Goal: Task Accomplishment & Management: Complete application form

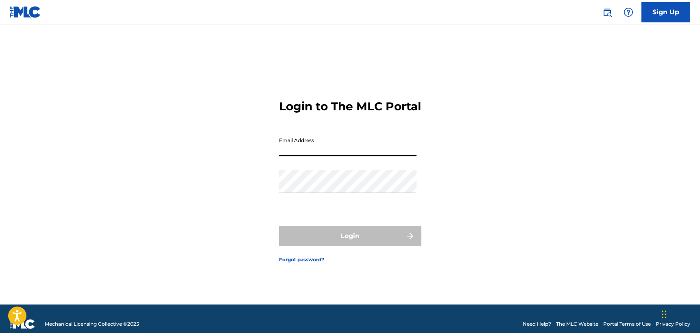
type input "[EMAIL_ADDRESS][DOMAIN_NAME]"
click at [587, 184] on div "Login to The MLC Portal Email Address bachtcal@icloud.com Password Login Forgot…" at bounding box center [349, 174] width 569 height 259
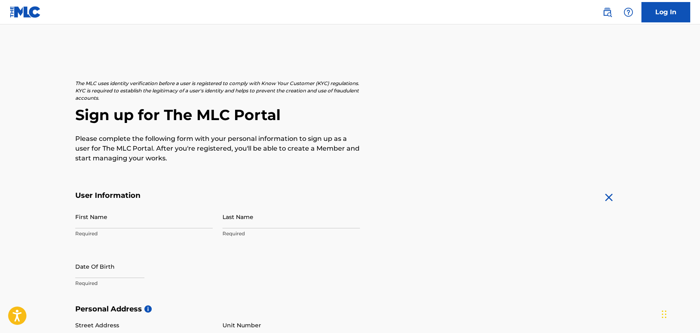
click at [121, 219] on input "First Name" at bounding box center [143, 216] width 137 height 23
type input "Caleb"
type input "[PERSON_NAME]"
type input "[STREET_ADDRESS][PERSON_NAME]"
type input "[GEOGRAPHIC_DATA]"
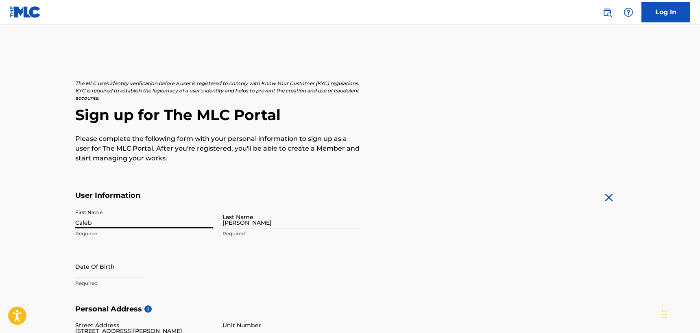
type input "[GEOGRAPHIC_DATA]"
type input "MA"
type input "02115"
type input "301"
type input "8002593"
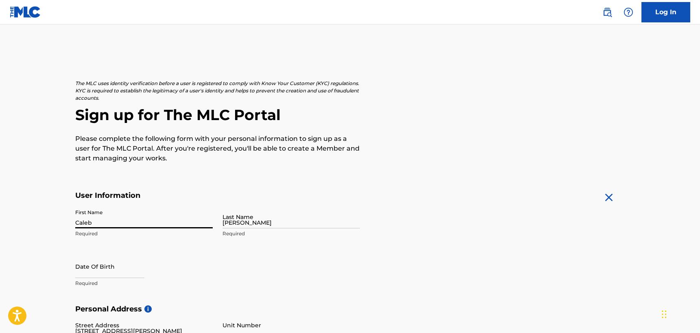
type input "[EMAIL_ADDRESS][DOMAIN_NAME]"
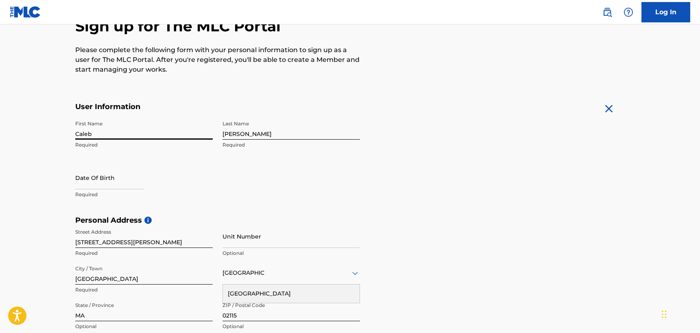
scroll to position [90, 0]
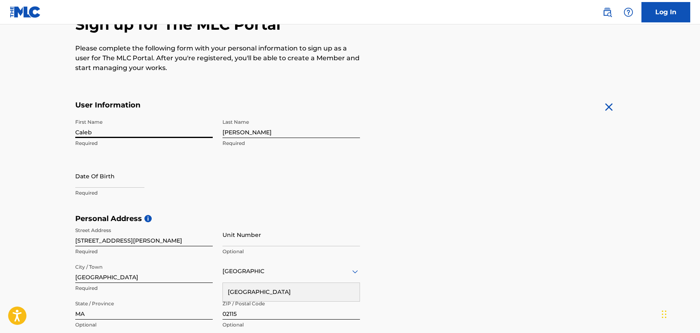
select select "8"
select select "2025"
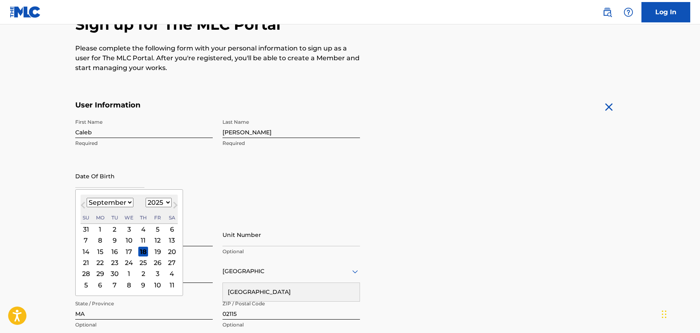
click at [109, 172] on input "text" at bounding box center [109, 175] width 69 height 23
click at [115, 203] on select "January February March April May June July August September October November De…" at bounding box center [110, 202] width 47 height 9
select select "9"
click at [87, 198] on select "January February March April May June July August September October November De…" at bounding box center [110, 202] width 47 height 9
click at [163, 202] on select "1899 1900 1901 1902 1903 1904 1905 1906 1907 1908 1909 1910 1911 1912 1913 1914…" at bounding box center [159, 202] width 26 height 9
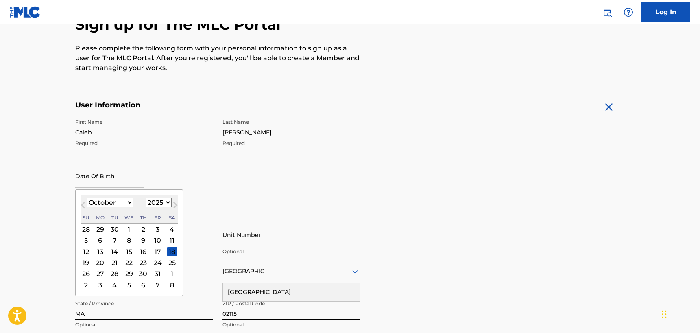
select select "2003"
click at [146, 198] on select "1899 1900 1901 1902 1903 1904 1905 1906 1907 1908 1909 1910 1911 1912 1913 1914…" at bounding box center [159, 202] width 26 height 9
click at [172, 240] on div "11" at bounding box center [172, 240] width 10 height 10
type input "[DATE]"
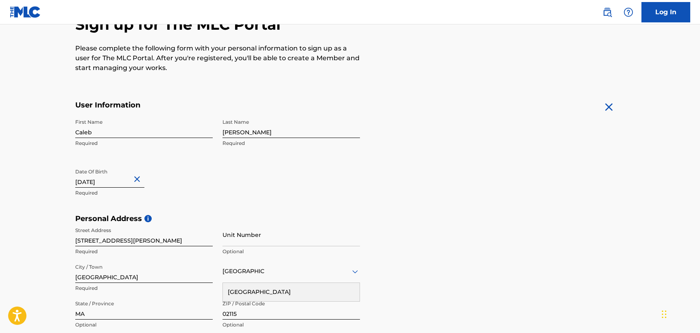
scroll to position [104, 0]
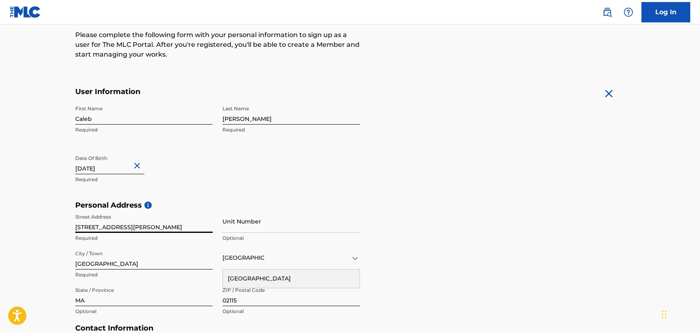
drag, startPoint x: 135, startPoint y: 225, endPoint x: 124, endPoint y: 224, distance: 10.6
click at [124, 224] on input "[STREET_ADDRESS][PERSON_NAME]" at bounding box center [143, 220] width 137 height 23
click at [192, 224] on input "[STREET_ADDRESS][PERSON_NAME]" at bounding box center [143, 220] width 137 height 23
drag, startPoint x: 298, startPoint y: 192, endPoint x: 209, endPoint y: 207, distance: 91.2
click at [296, 192] on div "First Name [PERSON_NAME] Required Last Name [PERSON_NAME] Required Date Of Birt…" at bounding box center [217, 150] width 285 height 99
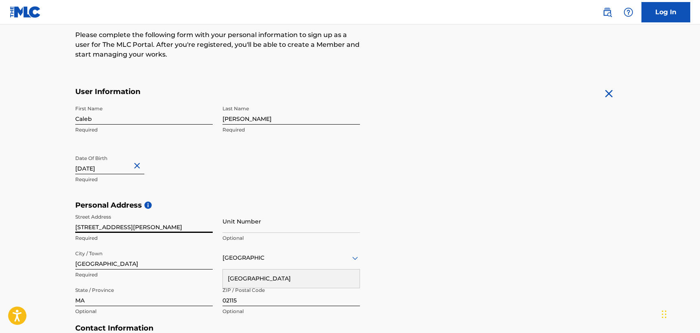
drag, startPoint x: 125, startPoint y: 226, endPoint x: 35, endPoint y: 224, distance: 89.9
click at [35, 224] on main "The MLC uses identity verification before a user is registered to comply with K…" at bounding box center [350, 207] width 700 height 573
type input "[STREET_ADDRESS]"
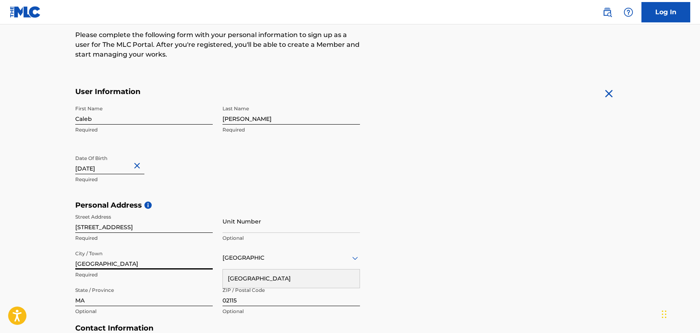
drag, startPoint x: 93, startPoint y: 264, endPoint x: 48, endPoint y: 264, distance: 44.7
click at [48, 264] on main "The MLC uses identity verification before a user is registered to comply with K…" at bounding box center [350, 207] width 700 height 573
drag, startPoint x: 84, startPoint y: 261, endPoint x: 25, endPoint y: 259, distance: 59.0
click at [25, 259] on main "The MLC uses identity verification before a user is registered to comply with K…" at bounding box center [350, 207] width 700 height 573
type input "[GEOGRAPHIC_DATA]"
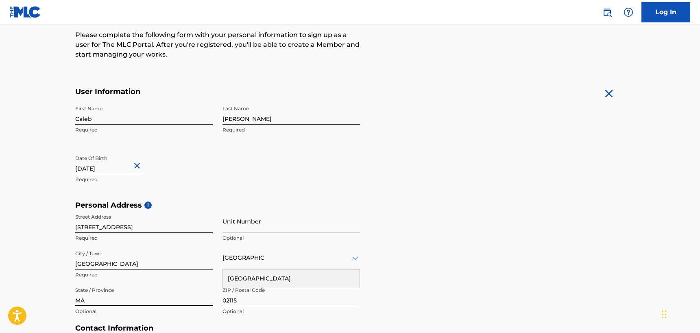
click at [81, 300] on input "MA" at bounding box center [143, 294] width 137 height 23
click at [87, 300] on input "MA" at bounding box center [143, 294] width 137 height 23
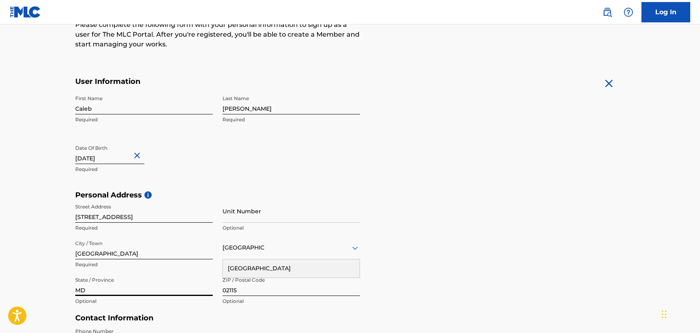
scroll to position [115, 0]
type input "MD"
drag, startPoint x: 242, startPoint y: 290, endPoint x: 184, endPoint y: 287, distance: 57.4
click at [185, 288] on div "Street Address [STREET_ADDRESS] Required Unit Number Optional City / Town [GEOG…" at bounding box center [217, 253] width 285 height 110
type input "21740"
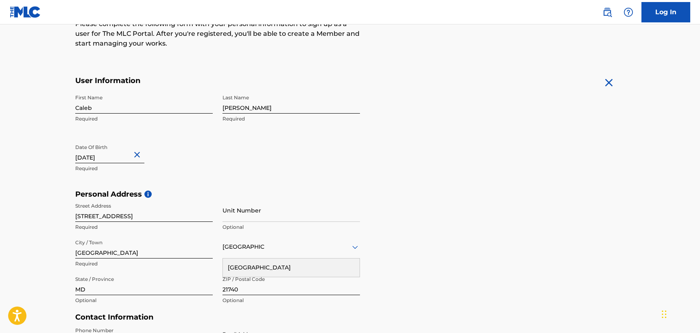
click at [401, 216] on div "Personal Address i Street Address [STREET_ADDRESS] Required Unit Number Optiona…" at bounding box center [350, 250] width 550 height 123
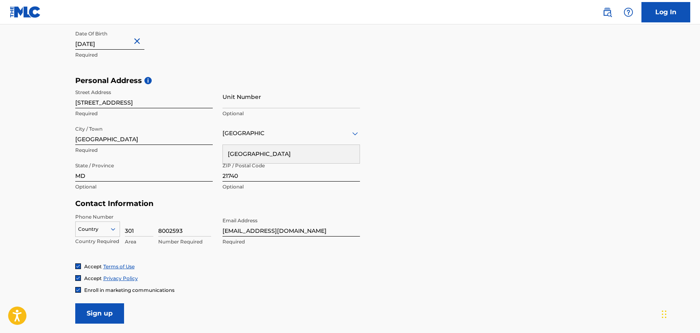
scroll to position [251, 0]
click at [90, 229] on div "Country" at bounding box center [97, 227] width 45 height 12
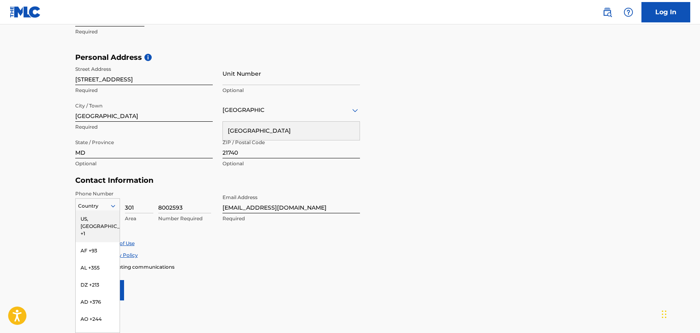
click at [98, 220] on div "US, [GEOGRAPHIC_DATA] +1" at bounding box center [98, 226] width 44 height 32
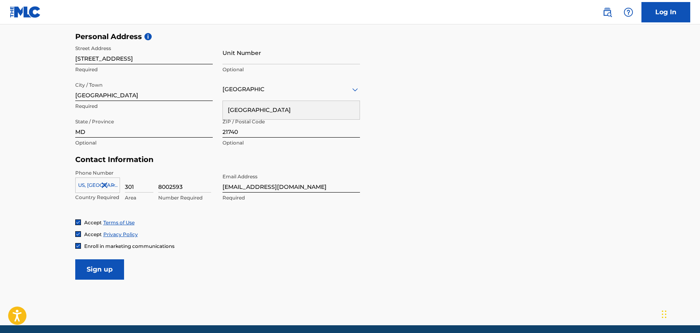
scroll to position [267, 0]
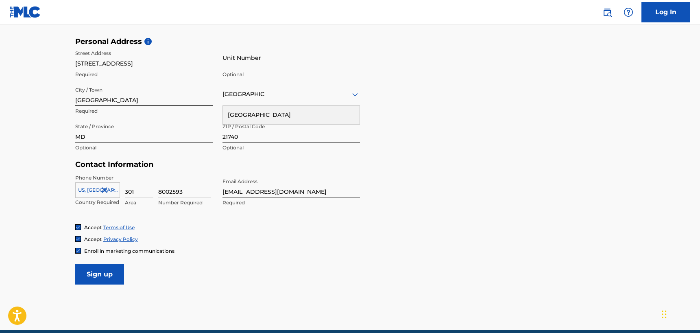
click at [77, 248] on img at bounding box center [78, 250] width 5 height 5
click at [90, 277] on input "Sign up" at bounding box center [99, 274] width 49 height 20
click at [249, 98] on div at bounding box center [290, 94] width 137 height 10
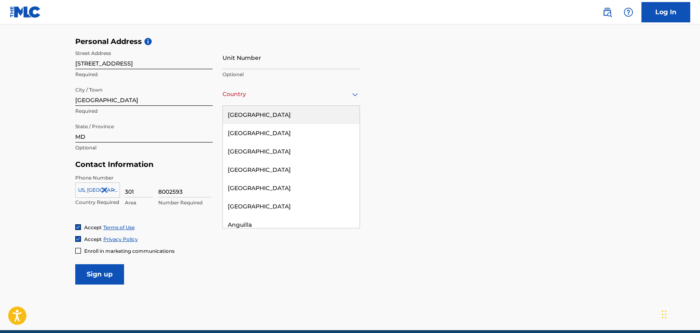
click at [259, 113] on div "[GEOGRAPHIC_DATA]" at bounding box center [291, 115] width 137 height 18
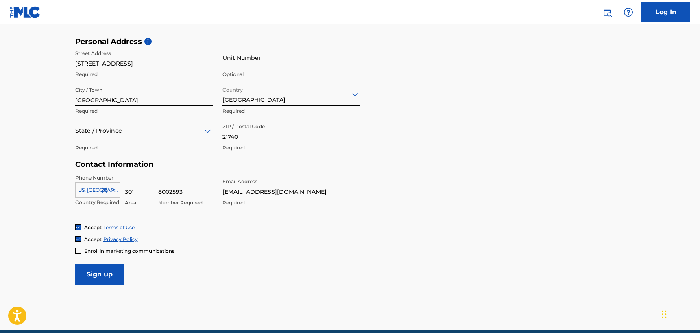
click at [109, 139] on div "State / Province" at bounding box center [143, 130] width 137 height 23
type input "m"
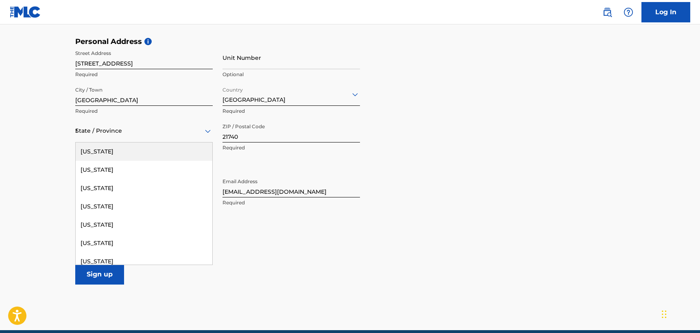
type input "MD"
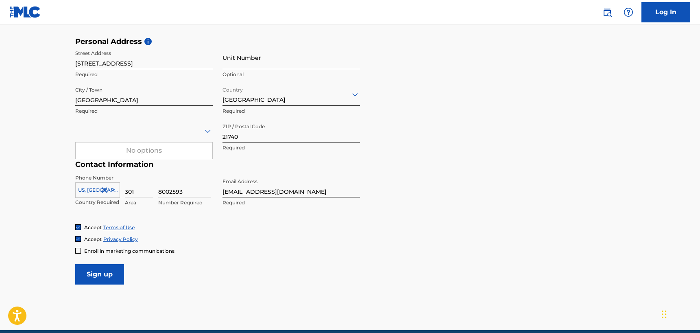
click at [144, 135] on div at bounding box center [143, 131] width 137 height 10
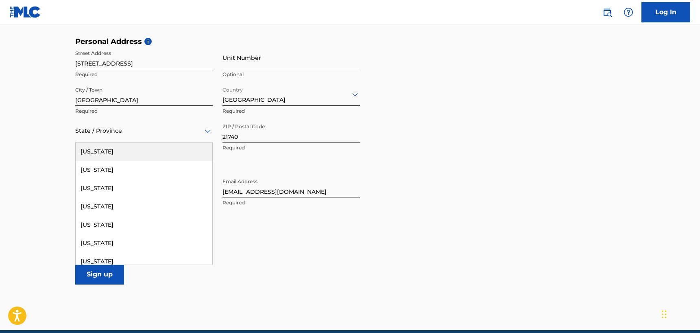
click at [144, 133] on div at bounding box center [143, 131] width 137 height 10
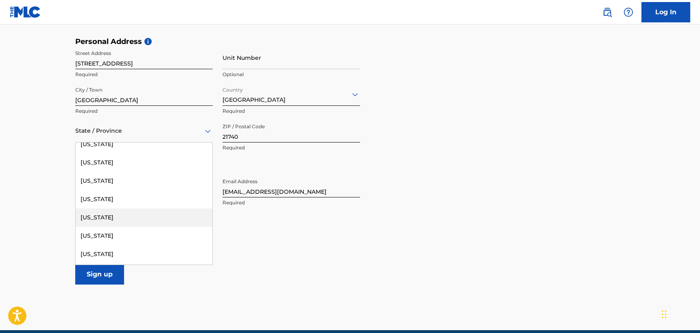
click at [115, 223] on div "[US_STATE]" at bounding box center [144, 217] width 137 height 18
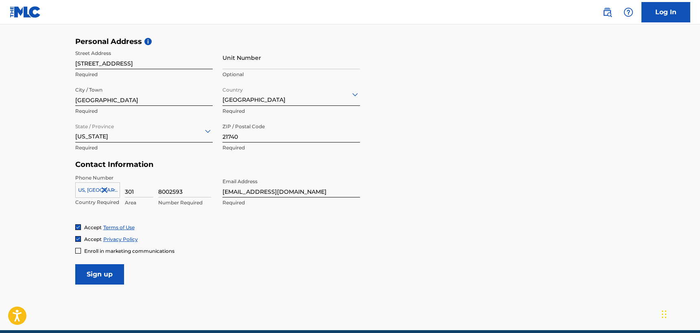
click at [433, 224] on div "Accept Terms of Use" at bounding box center [350, 227] width 550 height 7
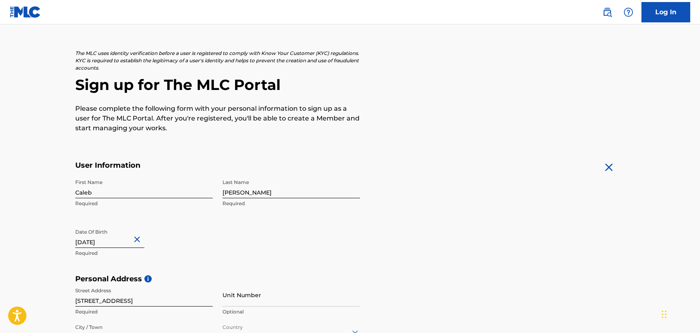
scroll to position [238, 0]
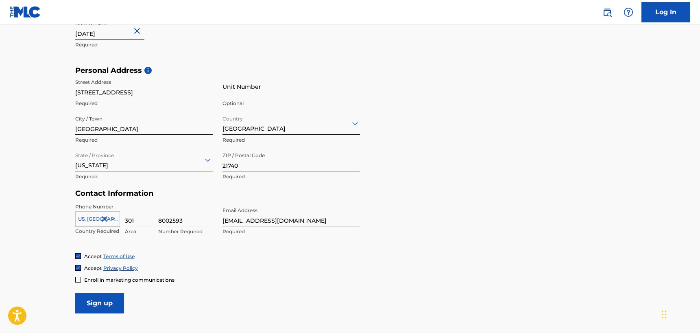
click at [107, 303] on input "Sign up" at bounding box center [99, 303] width 49 height 20
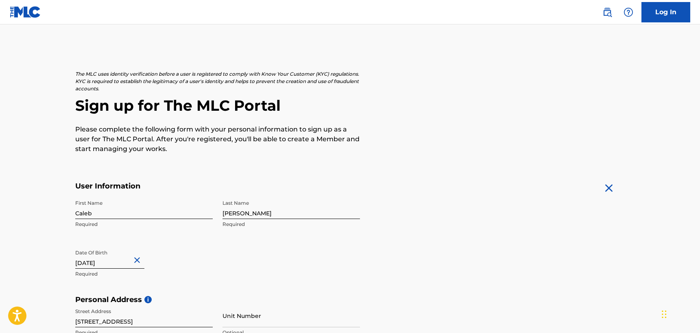
scroll to position [0, 0]
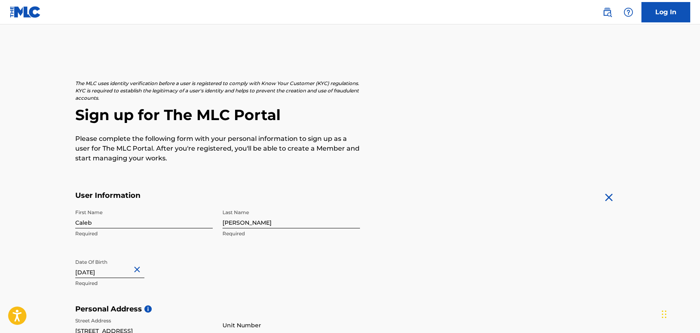
click at [671, 18] on link "Log In" at bounding box center [665, 12] width 49 height 20
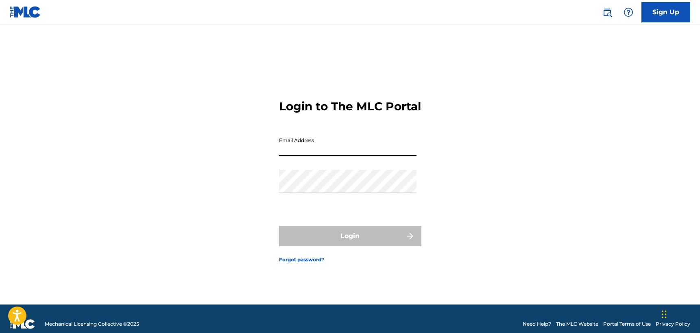
click at [283, 153] on input "Email Address" at bounding box center [347, 144] width 137 height 23
type input "[EMAIL_ADDRESS][DOMAIN_NAME]"
click at [289, 263] on link "Forgot password?" at bounding box center [301, 259] width 45 height 7
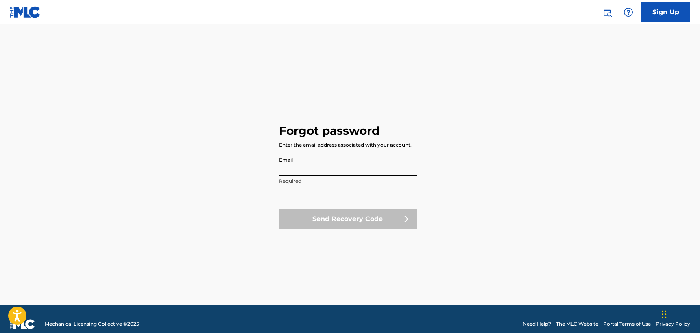
click at [336, 173] on input "Email" at bounding box center [347, 163] width 137 height 23
type input "[EMAIL_ADDRESS][DOMAIN_NAME]"
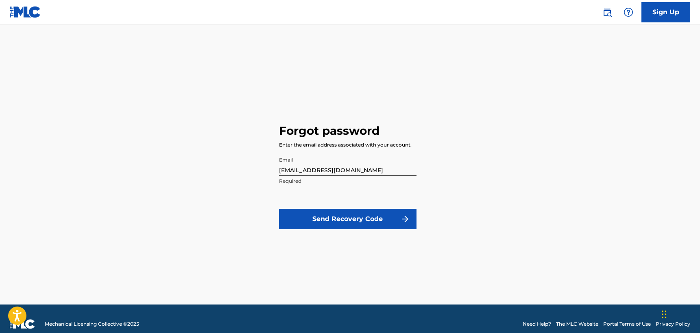
click at [333, 226] on button "Send Recovery Code" at bounding box center [347, 219] width 137 height 20
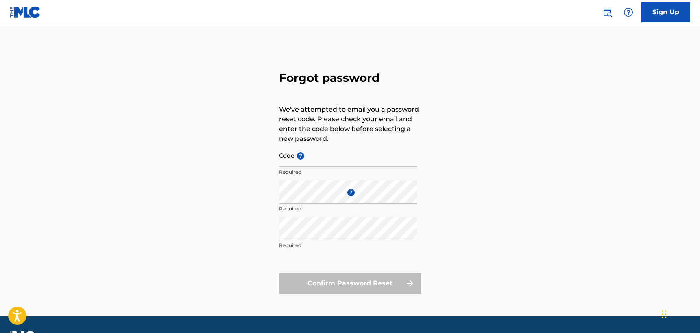
click at [314, 162] on input "Code ?" at bounding box center [347, 155] width 137 height 23
paste input "FP_00190c62c654c6ef449b4be4a809"
type input "FP_00190c62c654c6ef449b4be4a809"
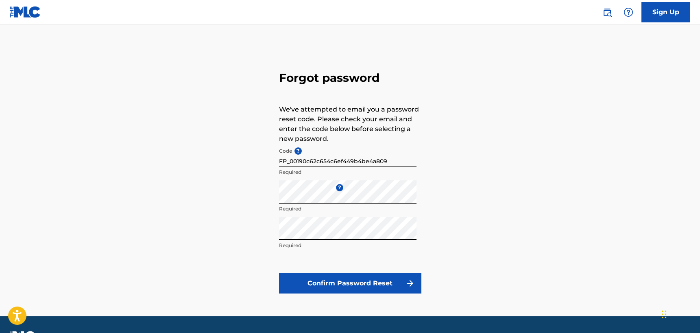
click at [246, 231] on div "Forgot password We've attempted to email you a password reset code. Please chec…" at bounding box center [349, 180] width 569 height 271
click at [373, 285] on button "Confirm Password Reset" at bounding box center [350, 283] width 142 height 20
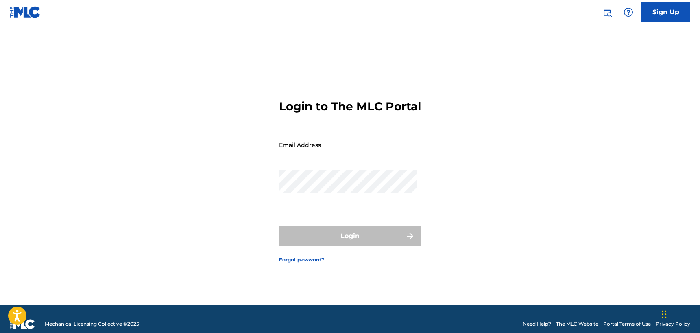
click at [344, 154] on input "Email Address" at bounding box center [347, 144] width 137 height 23
type input "[EMAIL_ADDRESS][DOMAIN_NAME]"
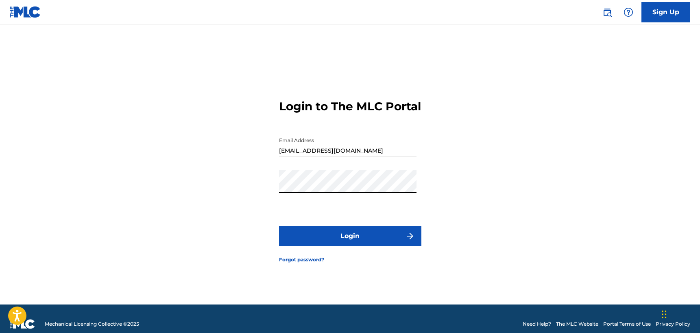
click at [337, 246] on button "Login" at bounding box center [350, 236] width 142 height 20
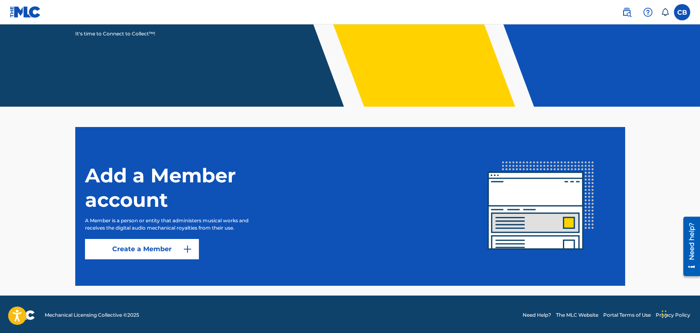
scroll to position [133, 0]
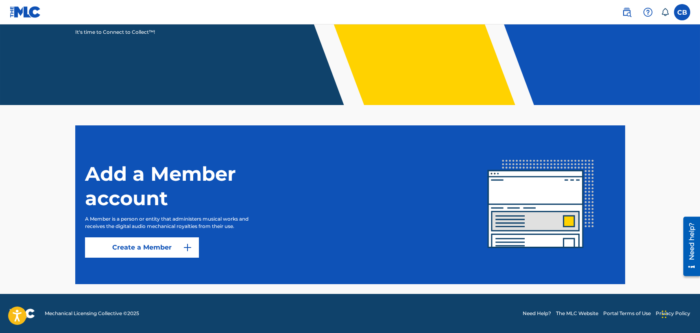
click at [683, 14] on label at bounding box center [682, 12] width 16 height 16
click at [682, 12] on input "CB [PERSON_NAME] [EMAIL_ADDRESS][DOMAIN_NAME] Notification Preferences Profile …" at bounding box center [682, 12] width 0 height 0
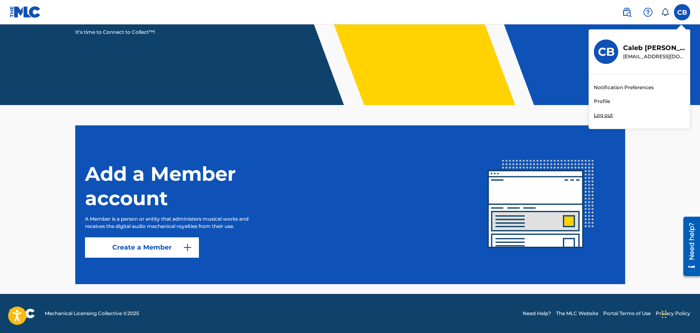
click at [679, 14] on div "CB CB [PERSON_NAME] [EMAIL_ADDRESS][DOMAIN_NAME] Notification Preferences Profi…" at bounding box center [682, 12] width 16 height 16
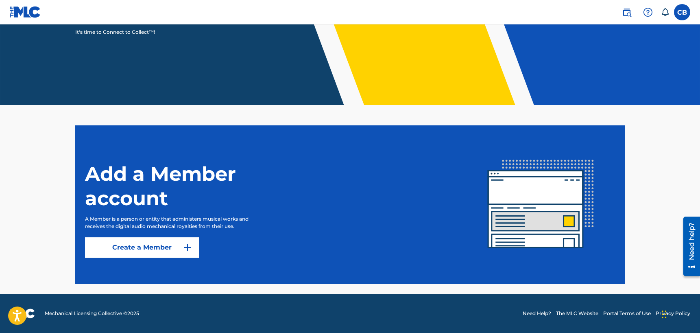
click at [155, 246] on link "Create a Member" at bounding box center [142, 247] width 114 height 20
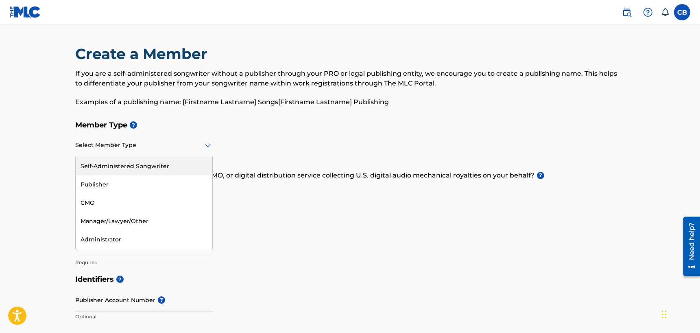
click at [182, 150] on div "Select Member Type" at bounding box center [143, 145] width 137 height 23
click at [149, 169] on div "Self-Administered Songwriter" at bounding box center [144, 166] width 137 height 18
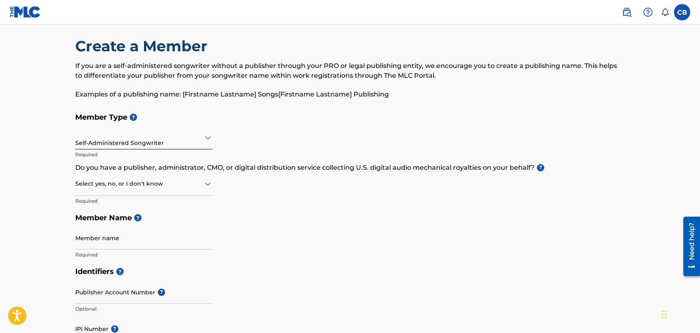
scroll to position [16, 0]
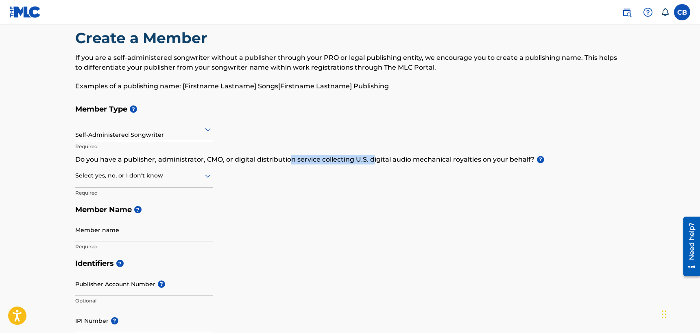
drag, startPoint x: 291, startPoint y: 158, endPoint x: 374, endPoint y: 161, distance: 83.0
click at [374, 161] on p "Do you have a publisher, administrator, CMO, or digital distribution service co…" at bounding box center [350, 160] width 550 height 10
click at [194, 179] on div at bounding box center [143, 175] width 137 height 10
click at [314, 164] on div "Member Type ? Self-Administered Songwriter Required Do you have a publisher, ad…" at bounding box center [350, 177] width 550 height 154
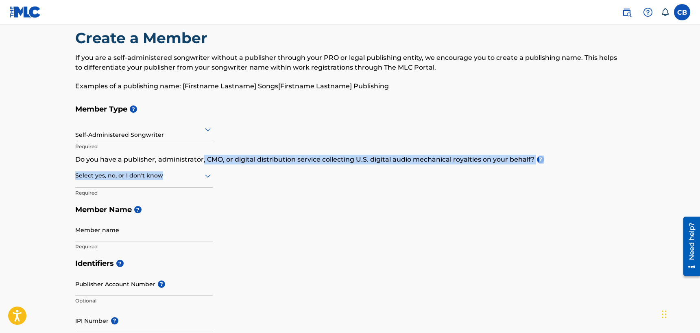
drag, startPoint x: 203, startPoint y: 160, endPoint x: 277, endPoint y: 165, distance: 74.6
click at [277, 165] on div "Member Type ? Self-Administered Songwriter Required Do you have a publisher, ad…" at bounding box center [350, 177] width 550 height 154
drag, startPoint x: 277, startPoint y: 165, endPoint x: 270, endPoint y: 165, distance: 6.9
click at [277, 165] on div "Member Type ? Self-Administered Songwriter Required Do you have a publisher, ad…" at bounding box center [350, 177] width 550 height 154
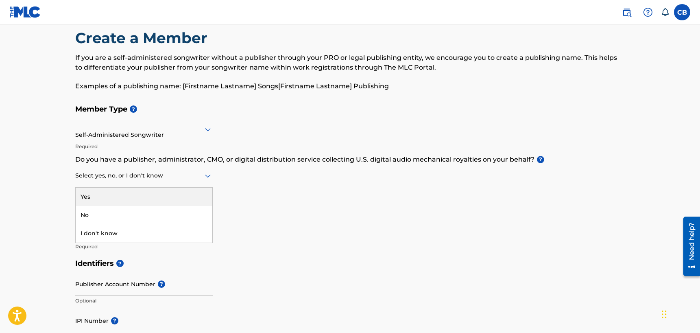
click at [178, 181] on div "Select yes, no, or I don't know" at bounding box center [143, 175] width 137 height 23
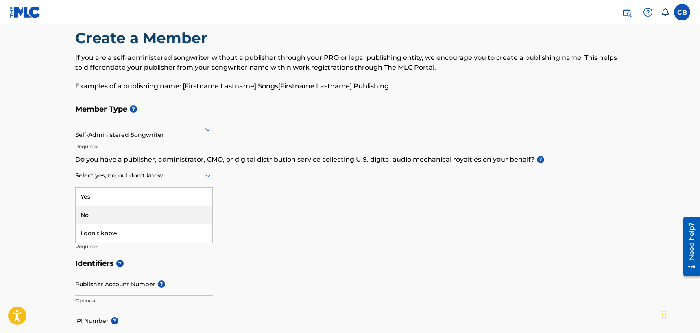
click at [127, 219] on div "No" at bounding box center [144, 215] width 137 height 18
click at [151, 183] on div "No" at bounding box center [143, 176] width 137 height 20
drag, startPoint x: 259, startPoint y: 189, endPoint x: 220, endPoint y: 198, distance: 40.1
click at [258, 188] on div "Member Type ? Self-Administered Songwriter Required Do you have a publisher, ad…" at bounding box center [350, 177] width 550 height 154
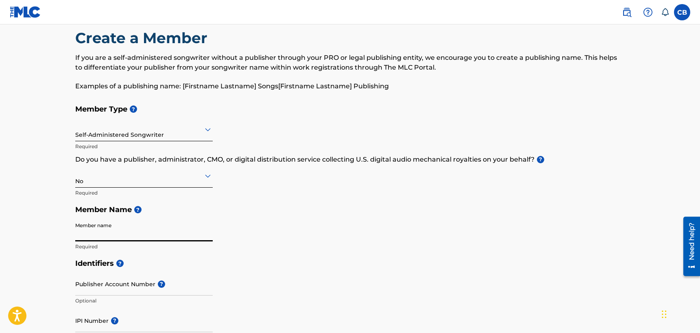
click at [135, 240] on input "Member name" at bounding box center [143, 229] width 137 height 23
type input "[PERSON_NAME]"
click at [252, 228] on div "Member Type ? Self-Administered Songwriter Required Do you have a publisher, ad…" at bounding box center [350, 177] width 550 height 154
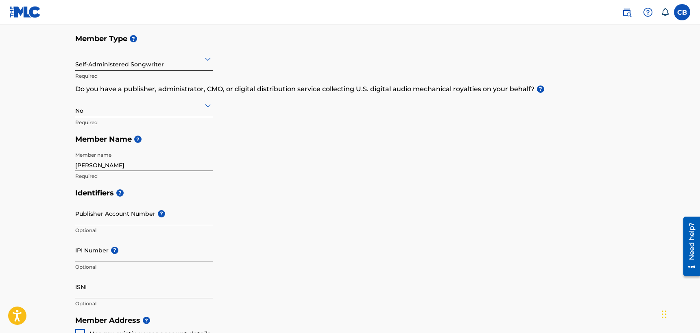
scroll to position [90, 0]
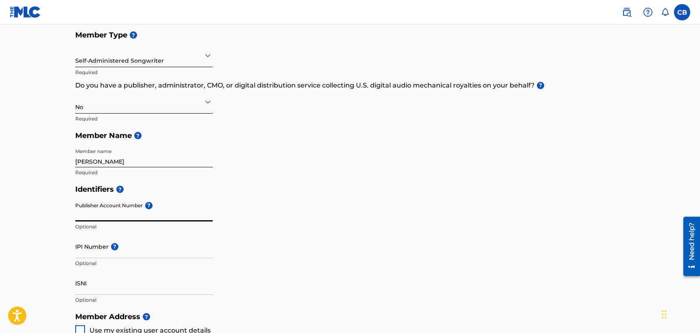
click at [135, 214] on input "Publisher Account Number ?" at bounding box center [143, 209] width 137 height 23
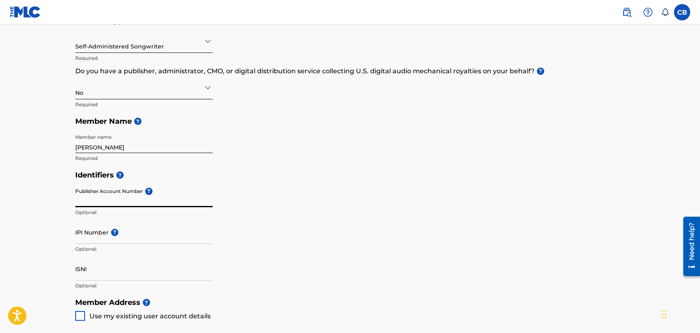
scroll to position [105, 0]
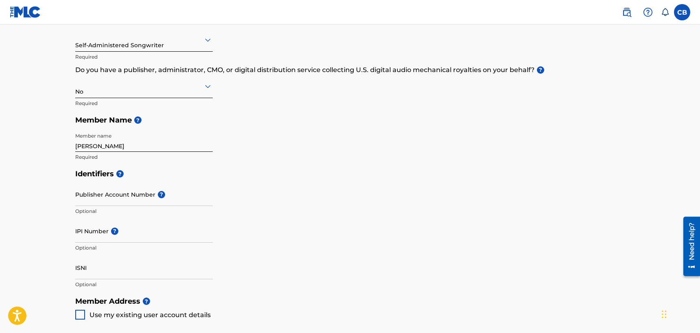
click at [303, 198] on div "Identifiers ? Publisher Account Number ? Optional IPI Number ? Optional ISNI Op…" at bounding box center [350, 228] width 550 height 127
click at [133, 196] on input "Publisher Account Number ?" at bounding box center [143, 194] width 137 height 23
click at [315, 200] on div "Identifiers ? Publisher Account Number ? Optional IPI Number ? Optional ISNI Op…" at bounding box center [350, 228] width 550 height 127
click at [88, 243] on div "IPI Number ? Optional" at bounding box center [143, 237] width 137 height 37
click at [89, 236] on input "IPI Number ?" at bounding box center [143, 230] width 137 height 23
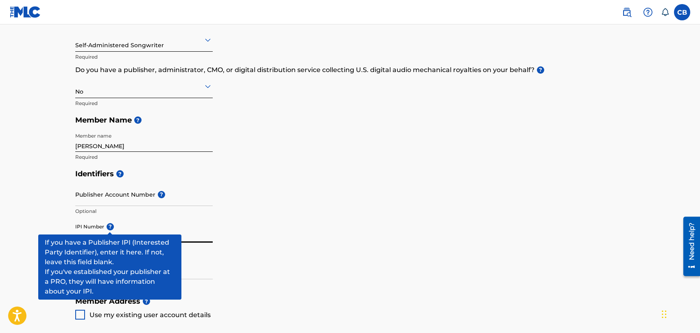
paste input "1277826706"
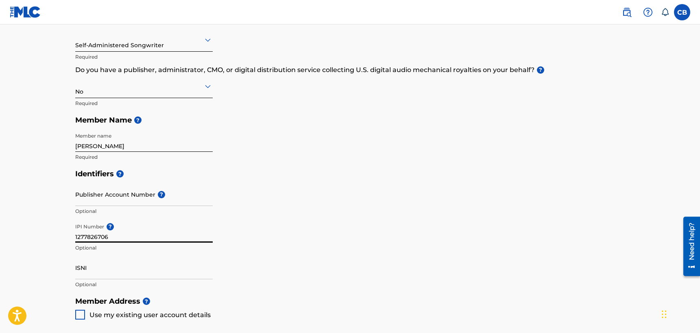
type input "1277826706"
click at [145, 256] on input "ISNI" at bounding box center [143, 267] width 137 height 23
click at [109, 195] on input "Publisher Account Number ?" at bounding box center [143, 194] width 137 height 23
paste input "1277826608"
type input "1277826608"
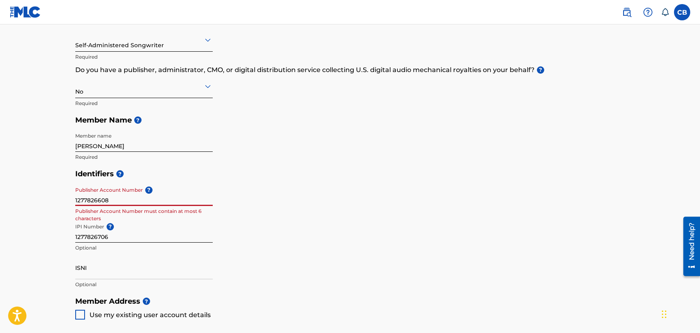
drag, startPoint x: 82, startPoint y: 198, endPoint x: 36, endPoint y: 194, distance: 46.5
click at [36, 194] on main "Create a Member If you are a self-administered songwriter without a publisher t…" at bounding box center [350, 284] width 700 height 730
click at [304, 172] on h5 "Identifiers ?" at bounding box center [350, 173] width 550 height 17
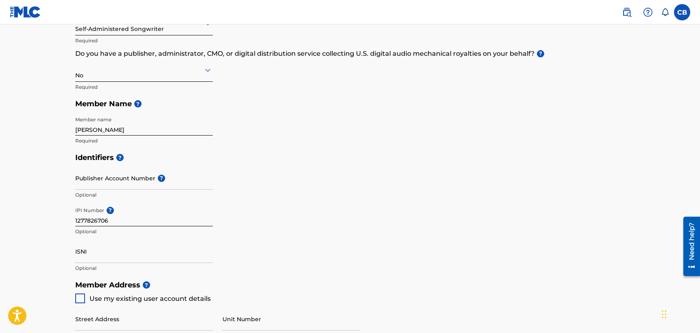
scroll to position [166, 0]
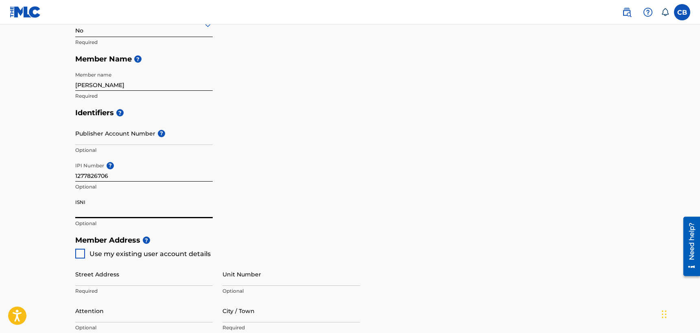
click at [81, 210] on input "ISNI" at bounding box center [143, 206] width 137 height 23
drag, startPoint x: 313, startPoint y: 200, endPoint x: 278, endPoint y: 205, distance: 35.7
click at [312, 200] on div "Identifiers ? Publisher Account Number ? Optional IPI Number ? 1277826706 Optio…" at bounding box center [350, 167] width 550 height 127
click at [83, 225] on p "Optional" at bounding box center [143, 223] width 137 height 7
click at [94, 216] on input "ISNI" at bounding box center [143, 206] width 137 height 23
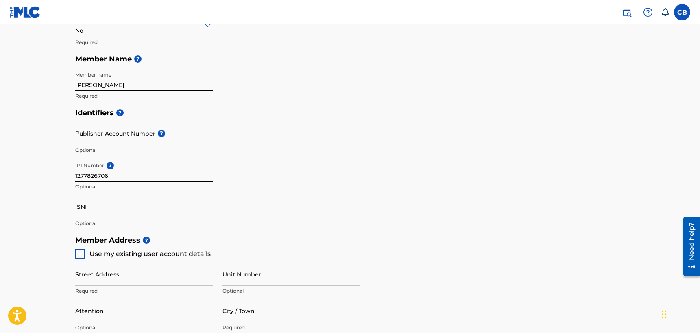
click at [295, 136] on div "Identifiers ? Publisher Account Number ? Optional IPI Number ? 1277826706 Optio…" at bounding box center [350, 167] width 550 height 127
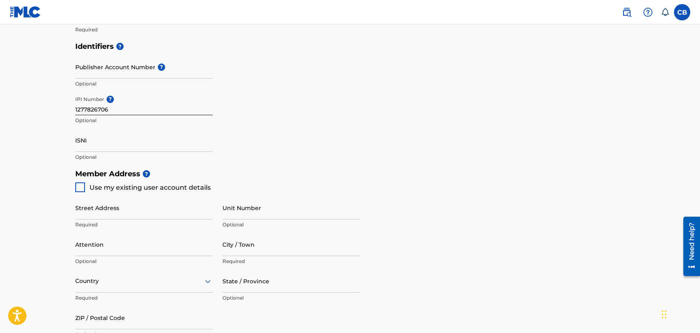
scroll to position [241, 0]
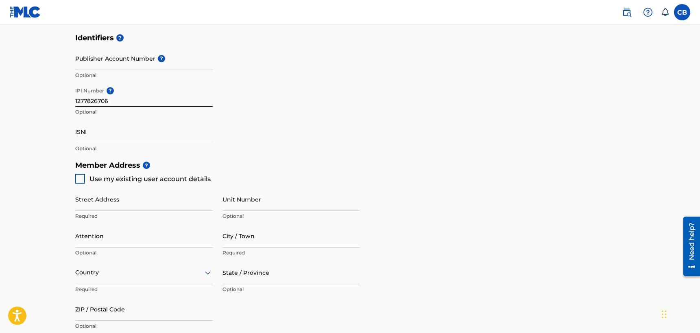
click at [81, 179] on div at bounding box center [80, 179] width 10 height 10
type input "[STREET_ADDRESS][PERSON_NAME]"
type input "[GEOGRAPHIC_DATA], [GEOGRAPHIC_DATA]"
type input "02135"
type input "301"
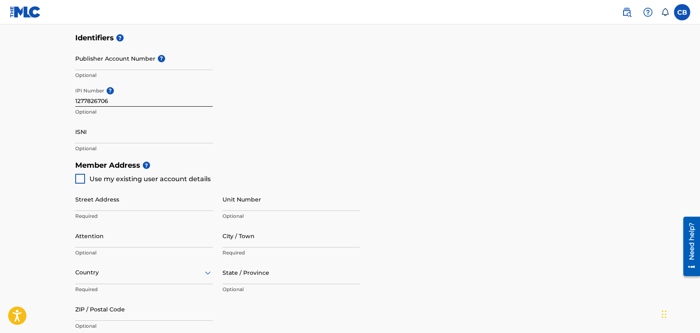
type input "8002593"
type input "[EMAIL_ADDRESS][DOMAIN_NAME]"
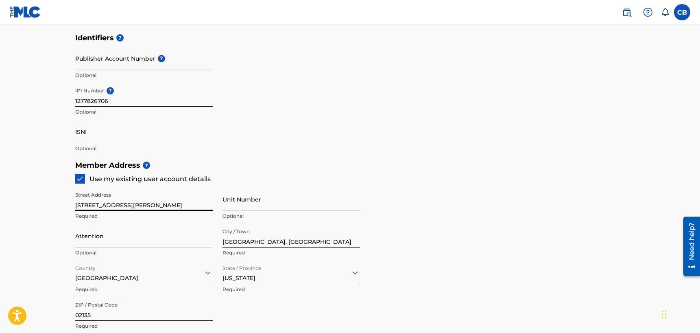
drag, startPoint x: 139, startPoint y: 205, endPoint x: 57, endPoint y: 205, distance: 82.5
click at [57, 205] on main "Create a Member If you are a self-administered songwriter without a publisher t…" at bounding box center [350, 148] width 700 height 730
click at [81, 180] on img at bounding box center [80, 178] width 8 height 8
drag, startPoint x: 116, startPoint y: 204, endPoint x: 44, endPoint y: 205, distance: 72.8
click at [44, 205] on main "Create a Member If you are a self-administered songwriter without a publisher t…" at bounding box center [350, 148] width 700 height 730
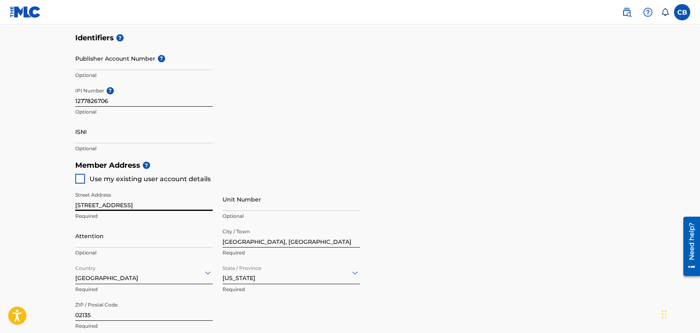
type input "[STREET_ADDRESS]"
click at [131, 240] on input "Attention" at bounding box center [143, 235] width 137 height 23
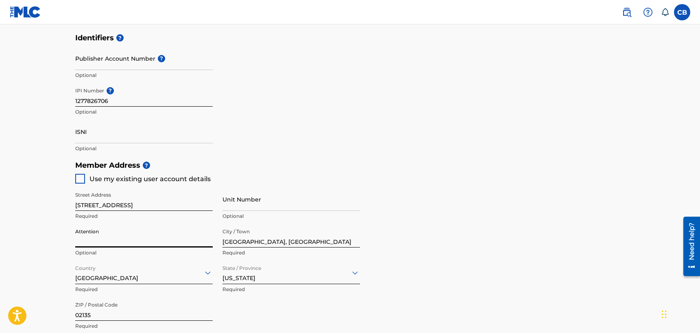
click at [124, 241] on input "Attention" at bounding box center [143, 235] width 137 height 23
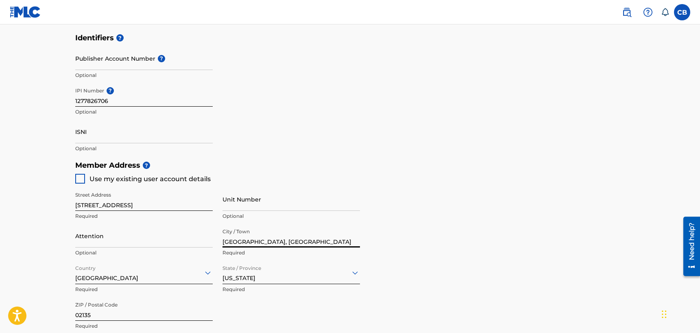
click at [274, 240] on input "[GEOGRAPHIC_DATA], [GEOGRAPHIC_DATA]" at bounding box center [290, 235] width 137 height 23
drag, startPoint x: 274, startPoint y: 240, endPoint x: 171, endPoint y: 233, distance: 102.7
click at [171, 233] on div "Street Address [STREET_ADDRESS] Required Unit Number Optional Attention Optiona…" at bounding box center [217, 260] width 285 height 155
type input "[GEOGRAPHIC_DATA], [GEOGRAPHIC_DATA]"
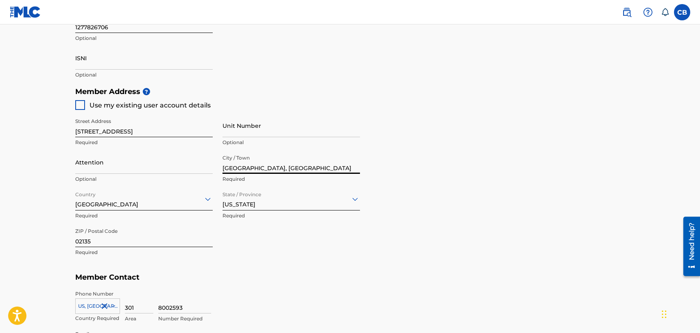
click at [256, 210] on div "[US_STATE]" at bounding box center [290, 198] width 137 height 23
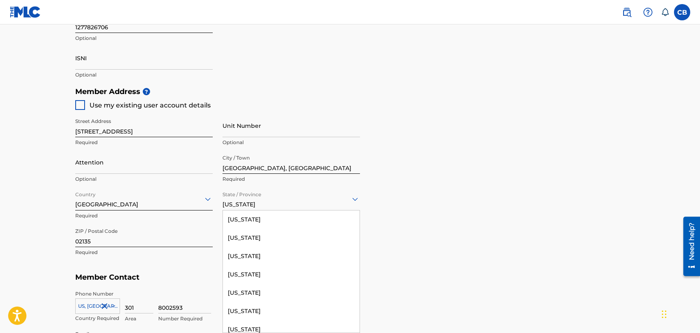
scroll to position [323, 0]
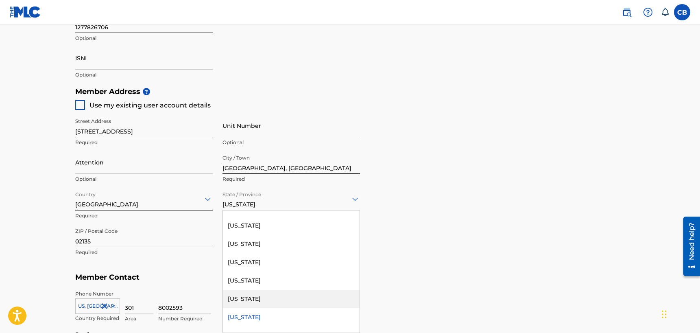
click at [264, 298] on div "[US_STATE]" at bounding box center [291, 299] width 137 height 18
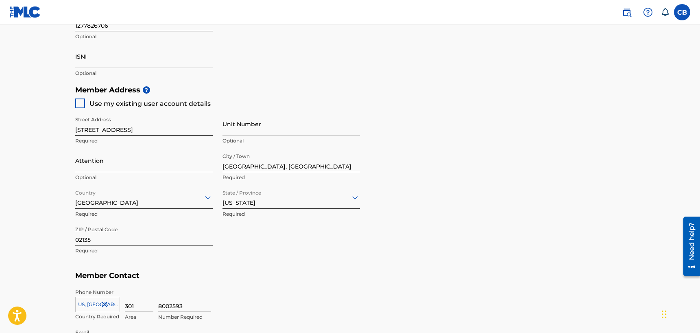
scroll to position [321, 0]
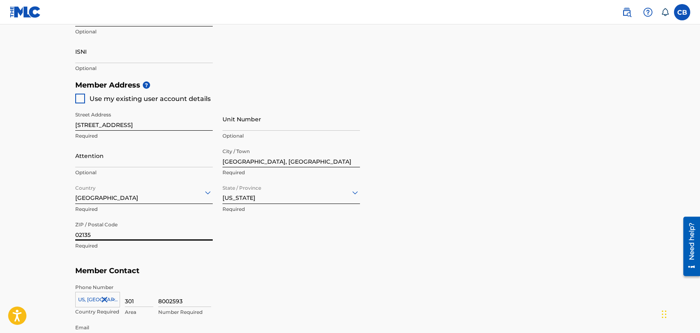
drag, startPoint x: 128, startPoint y: 233, endPoint x: 36, endPoint y: 230, distance: 92.4
click at [36, 230] on main "Create a Member If you are a self-administered songwriter without a publisher t…" at bounding box center [350, 68] width 700 height 730
type input "21740"
click at [99, 155] on input "Attention" at bounding box center [143, 155] width 137 height 23
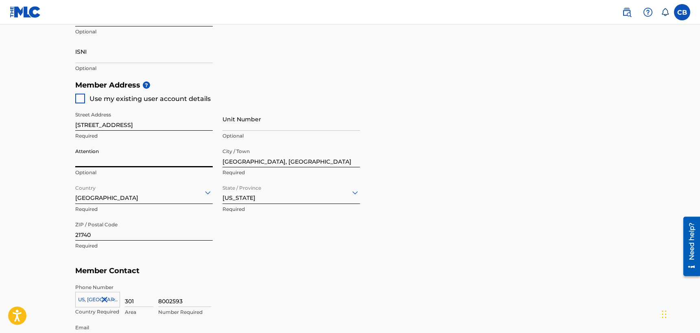
click at [94, 157] on input "Attention" at bounding box center [143, 155] width 137 height 23
click at [416, 254] on div "Member Address ? Use my existing user account details Street Address [STREET_AD…" at bounding box center [350, 169] width 550 height 186
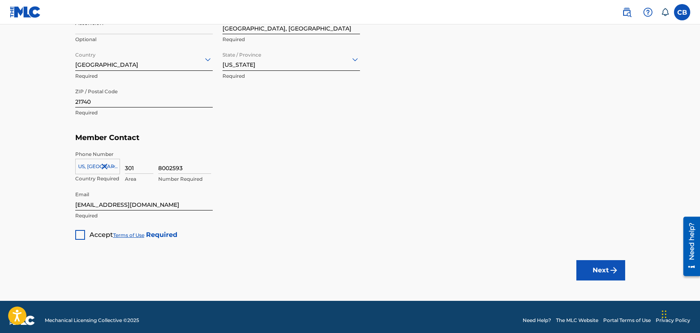
scroll to position [455, 0]
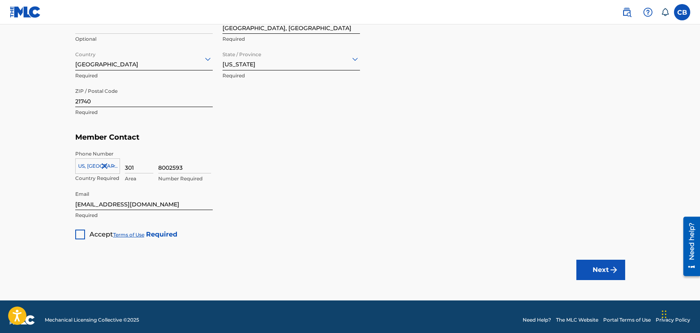
click at [78, 231] on div at bounding box center [80, 234] width 10 height 10
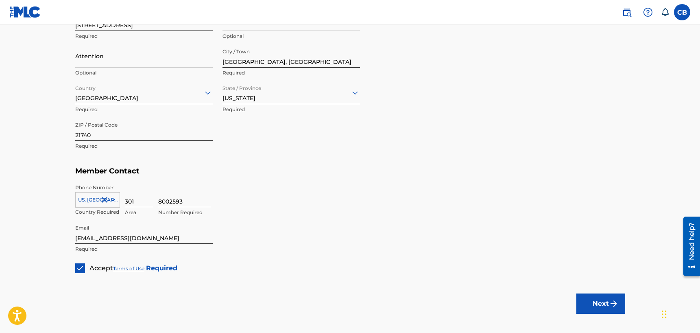
scroll to position [421, 0]
click at [606, 309] on button "Next" at bounding box center [600, 303] width 49 height 20
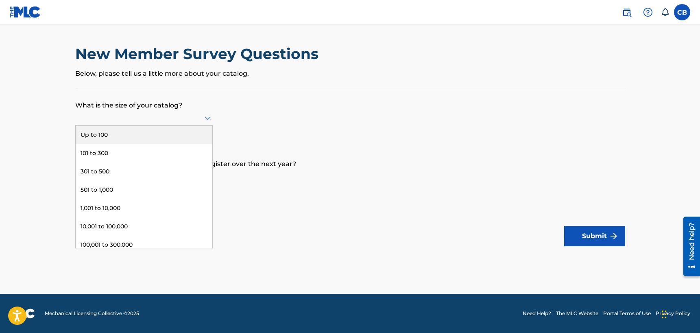
click at [128, 118] on div at bounding box center [143, 118] width 137 height 10
click at [124, 138] on div "Up to 100" at bounding box center [144, 135] width 137 height 18
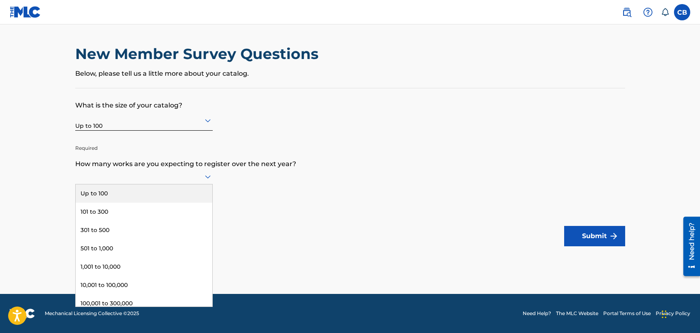
click at [111, 179] on div at bounding box center [143, 176] width 137 height 10
click at [116, 192] on div "Up to 100" at bounding box center [144, 193] width 137 height 18
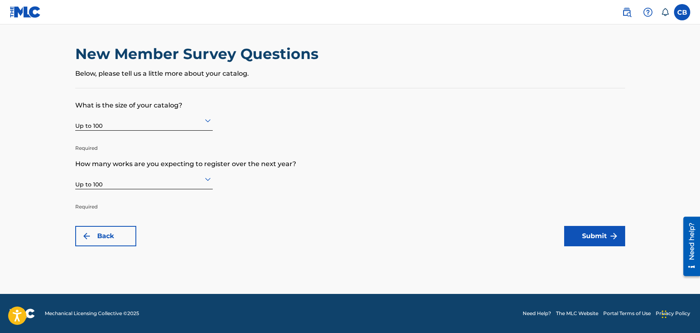
click at [588, 239] on button "Submit" at bounding box center [594, 236] width 61 height 20
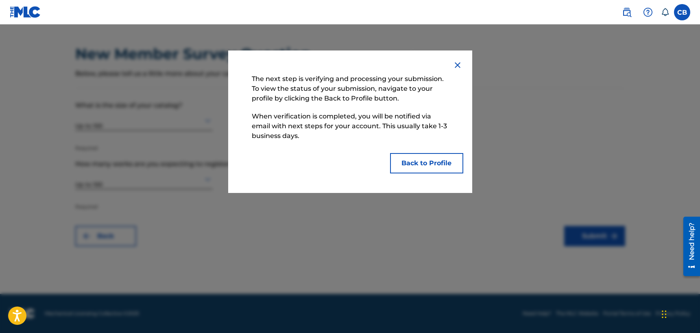
click at [441, 167] on button "Back to Profile" at bounding box center [426, 163] width 73 height 20
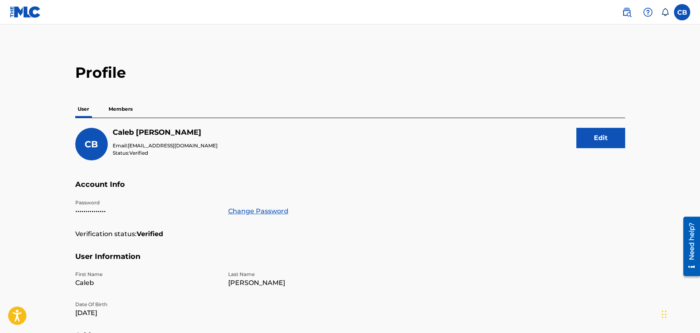
click at [590, 141] on button "Edit" at bounding box center [600, 138] width 49 height 20
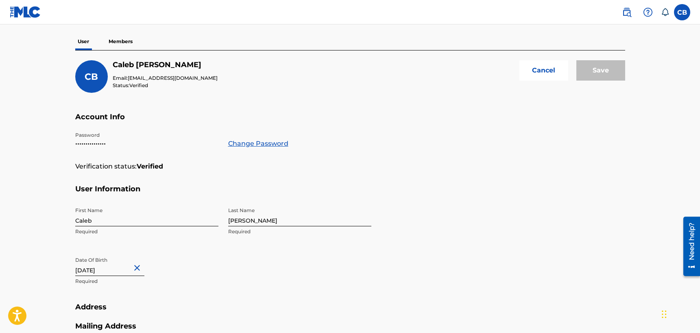
scroll to position [259, 0]
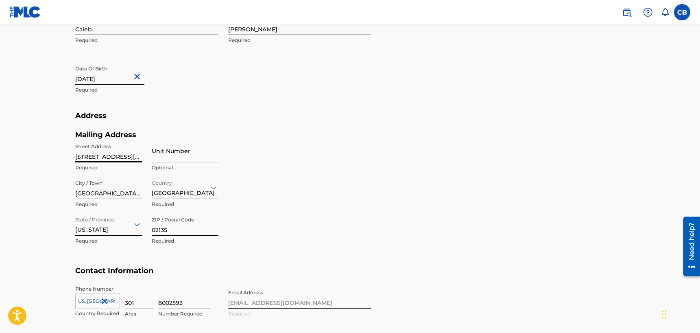
drag, startPoint x: 123, startPoint y: 159, endPoint x: 56, endPoint y: 155, distance: 67.7
click at [56, 155] on main "Profile User Members CB [PERSON_NAME] Email: [EMAIL_ADDRESS][DOMAIN_NAME] Statu…" at bounding box center [350, 60] width 700 height 588
type input "[STREET_ADDRESS]"
click at [180, 157] on input "Unit Number" at bounding box center [185, 150] width 67 height 23
click at [101, 194] on input "[GEOGRAPHIC_DATA], [GEOGRAPHIC_DATA]" at bounding box center [108, 187] width 67 height 23
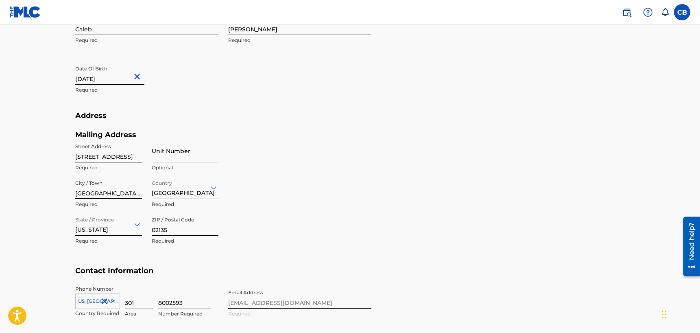
drag, startPoint x: 128, startPoint y: 192, endPoint x: 32, endPoint y: 189, distance: 96.0
click at [32, 189] on main "Profile User Members CB [PERSON_NAME] Email: [EMAIL_ADDRESS][DOMAIN_NAME] Statu…" at bounding box center [350, 60] width 700 height 588
type input "[GEOGRAPHIC_DATA], [GEOGRAPHIC_DATA]"
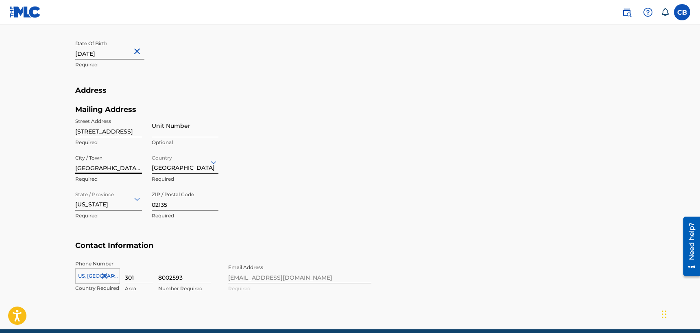
click at [123, 210] on div "[US_STATE]" at bounding box center [108, 198] width 67 height 23
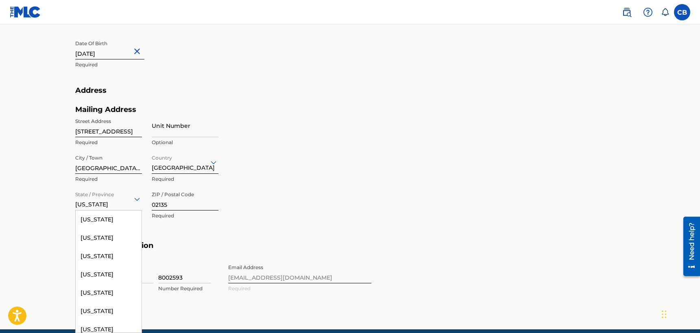
scroll to position [332, 0]
drag, startPoint x: 103, startPoint y: 296, endPoint x: 146, endPoint y: 257, distance: 59.0
click at [103, 296] on div "[US_STATE]" at bounding box center [109, 290] width 66 height 18
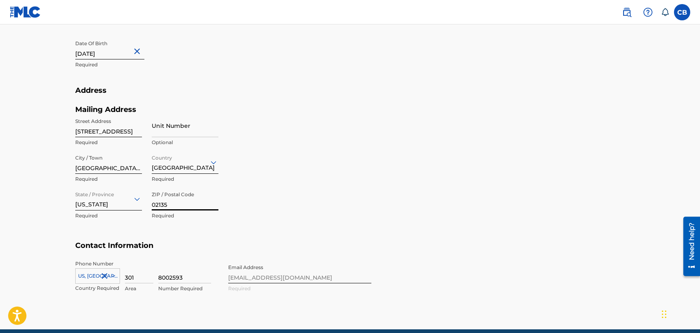
drag, startPoint x: 176, startPoint y: 203, endPoint x: 109, endPoint y: 207, distance: 67.6
click at [109, 207] on div "Street Address [STREET_ADDRESS] Required Unit Number Optional City / Town [GEOG…" at bounding box center [146, 169] width 143 height 110
type input "21740"
drag, startPoint x: 352, startPoint y: 204, endPoint x: 306, endPoint y: 229, distance: 52.3
click at [352, 204] on div "Mailing Address Street Address [STREET_ADDRESS] Required Unit Number Optional C…" at bounding box center [223, 173] width 296 height 136
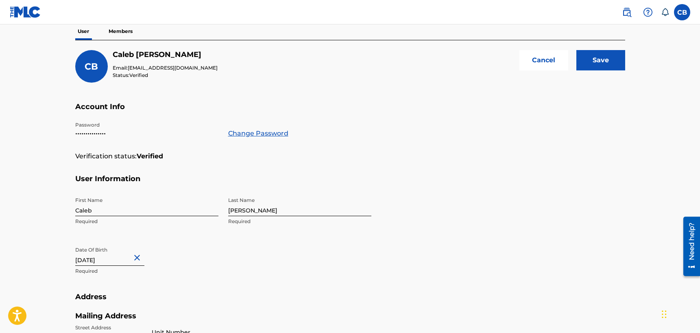
scroll to position [0, 0]
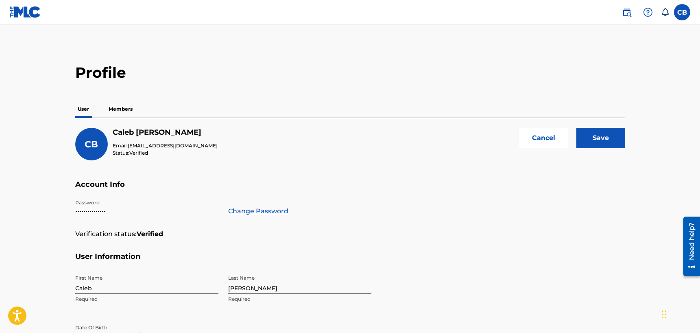
click at [603, 137] on input "Save" at bounding box center [600, 138] width 49 height 20
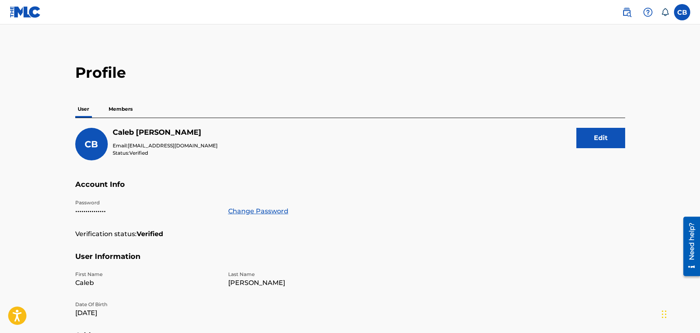
click at [623, 14] on img at bounding box center [627, 12] width 10 height 10
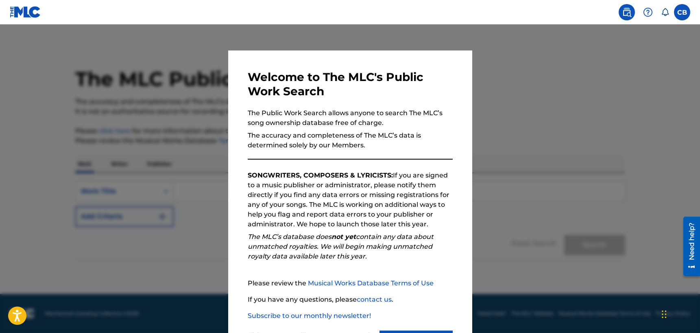
click at [529, 132] on div at bounding box center [350, 190] width 700 height 333
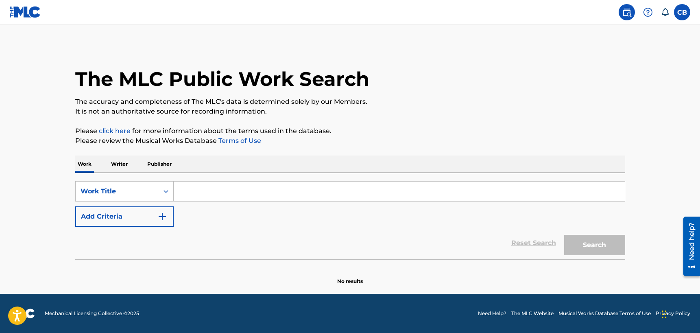
click at [632, 13] on link at bounding box center [627, 12] width 16 height 16
click at [132, 198] on div "Work Title" at bounding box center [117, 190] width 83 height 15
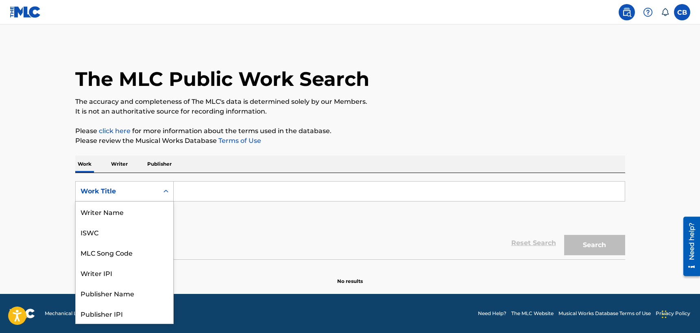
scroll to position [41, 0]
click at [295, 182] on input "Search Form" at bounding box center [399, 191] width 451 height 20
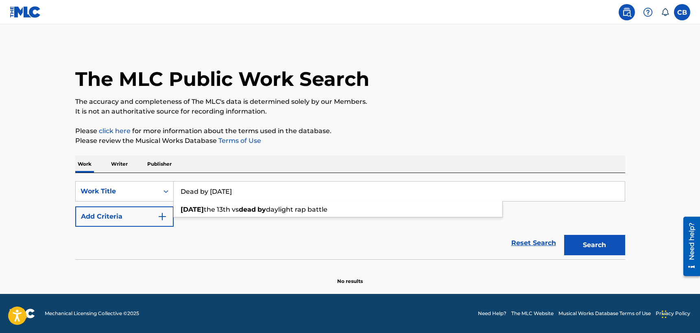
type input "Dead by [DATE]"
click at [564, 235] on button "Search" at bounding box center [594, 245] width 61 height 20
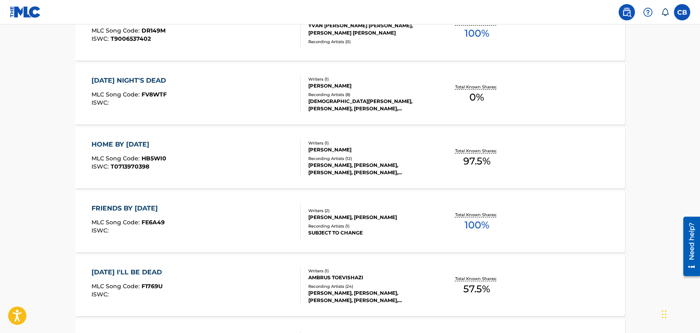
scroll to position [663, 0]
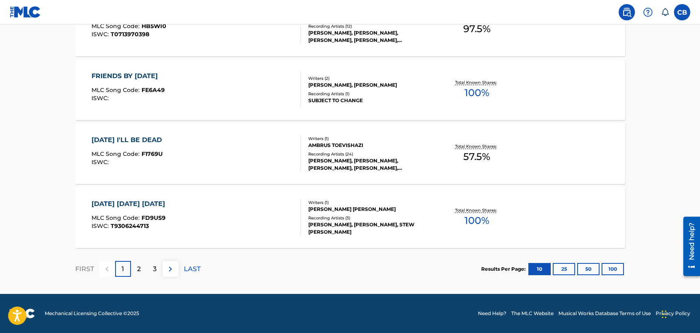
click at [142, 269] on div "2" at bounding box center [139, 269] width 16 height 16
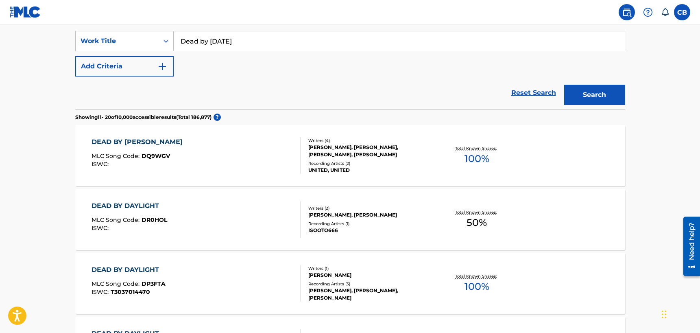
scroll to position [0, 0]
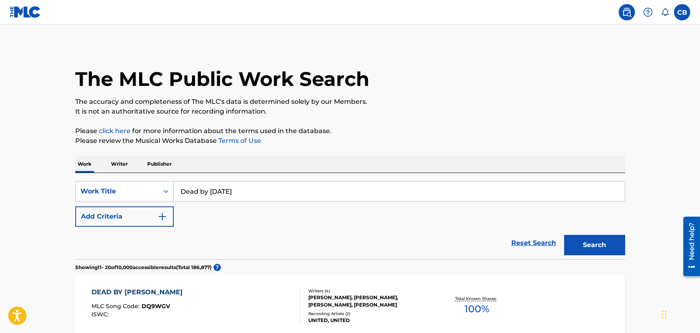
click at [122, 163] on p "Writer" at bounding box center [120, 163] width 22 height 17
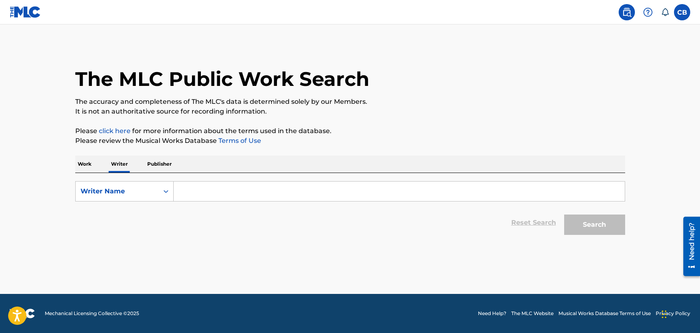
click at [214, 190] on input "Search Form" at bounding box center [399, 191] width 451 height 20
type input "[PERSON_NAME]"
click at [564, 214] on button "Search" at bounding box center [594, 224] width 61 height 20
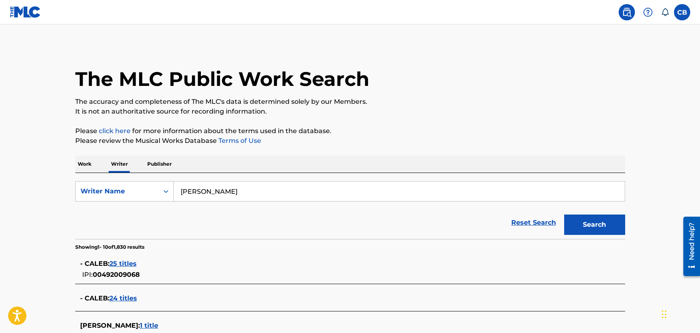
click at [136, 261] on span "25 titles" at bounding box center [122, 263] width 27 height 8
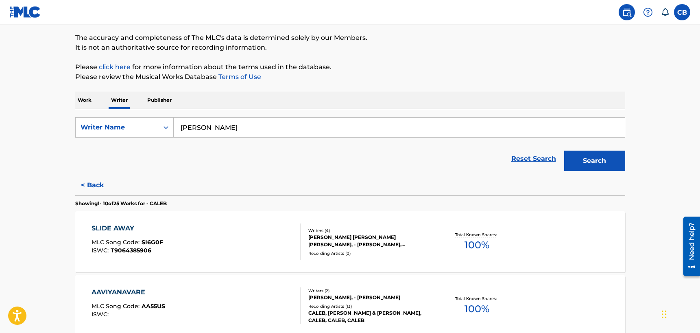
scroll to position [68, 0]
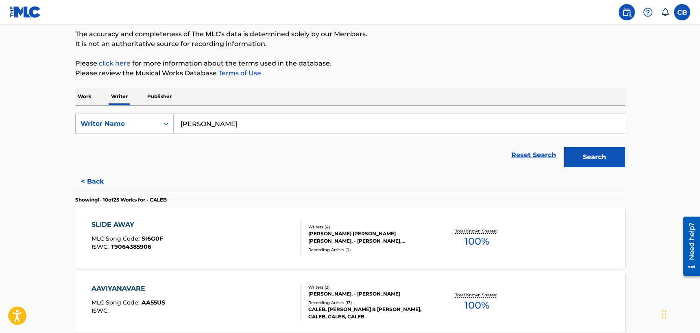
click at [251, 120] on input "[PERSON_NAME]" at bounding box center [399, 124] width 451 height 20
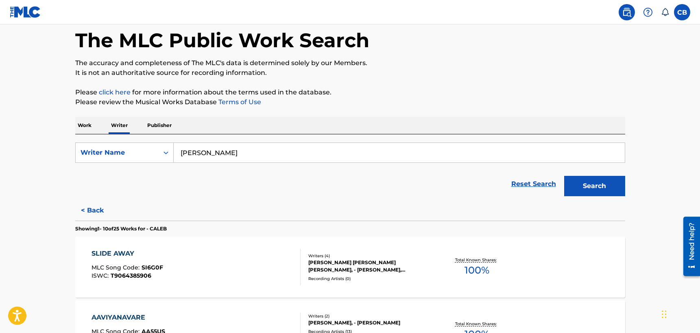
scroll to position [0, 0]
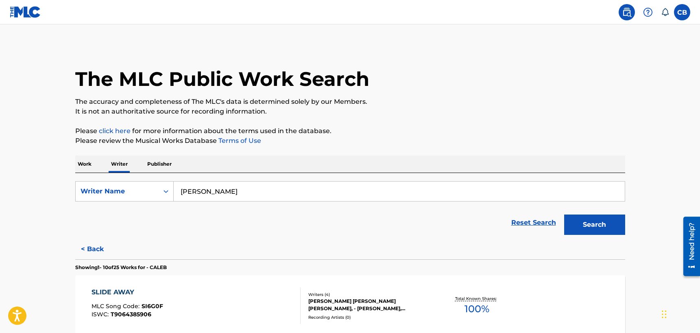
click at [537, 224] on link "Reset Search" at bounding box center [533, 222] width 53 height 18
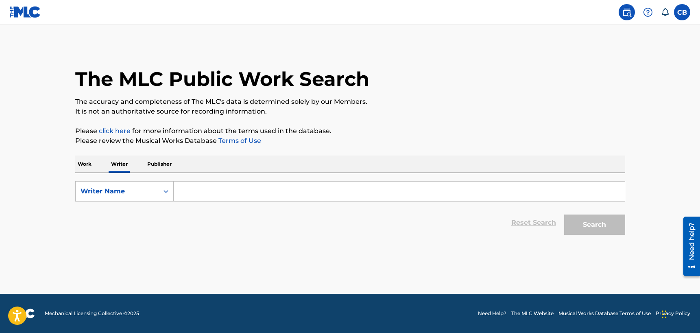
click at [686, 15] on label at bounding box center [682, 12] width 16 height 16
click at [682, 12] on input "CB [PERSON_NAME] [EMAIL_ADDRESS][DOMAIN_NAME] Notification Preferences Profile …" at bounding box center [682, 12] width 0 height 0
click at [24, 13] on img at bounding box center [25, 12] width 31 height 12
